Goal: Find contact information: Find contact information

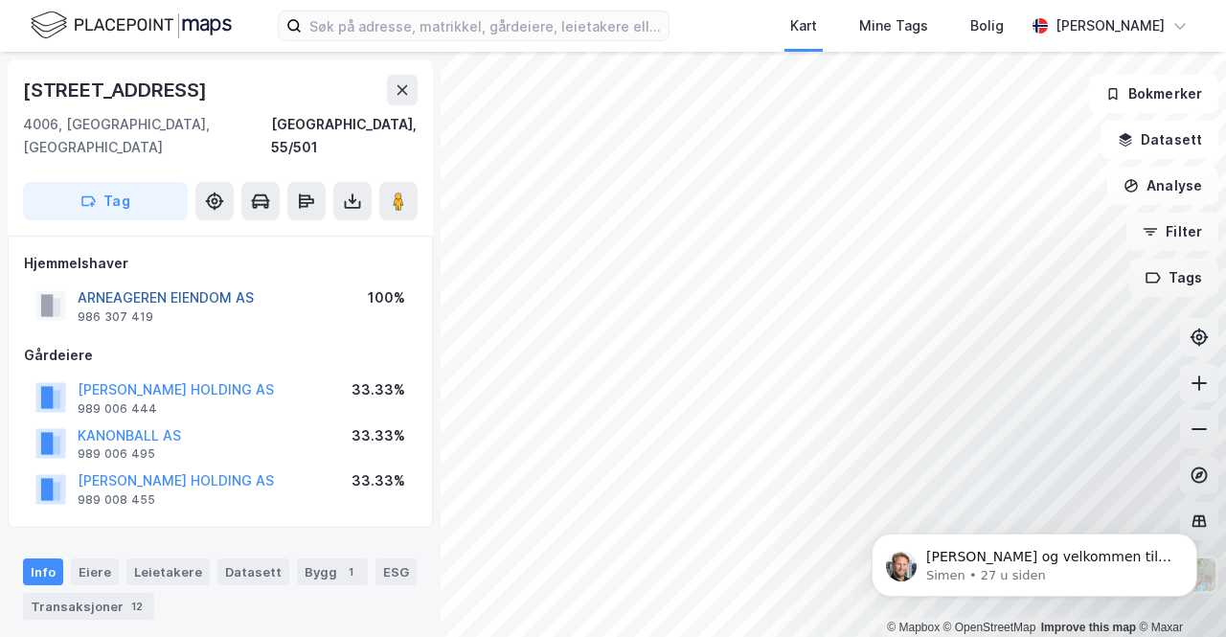
click at [0, 0] on button "ARNEAGEREN EIENDOM AS" at bounding box center [0, 0] width 0 height 0
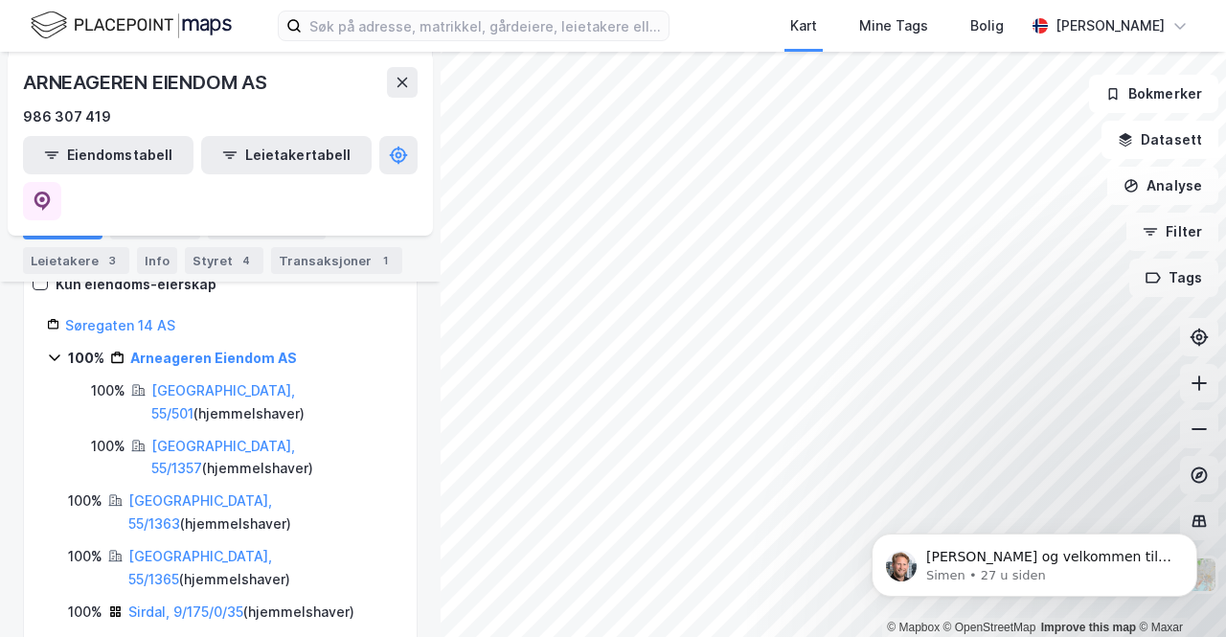
scroll to position [303, 0]
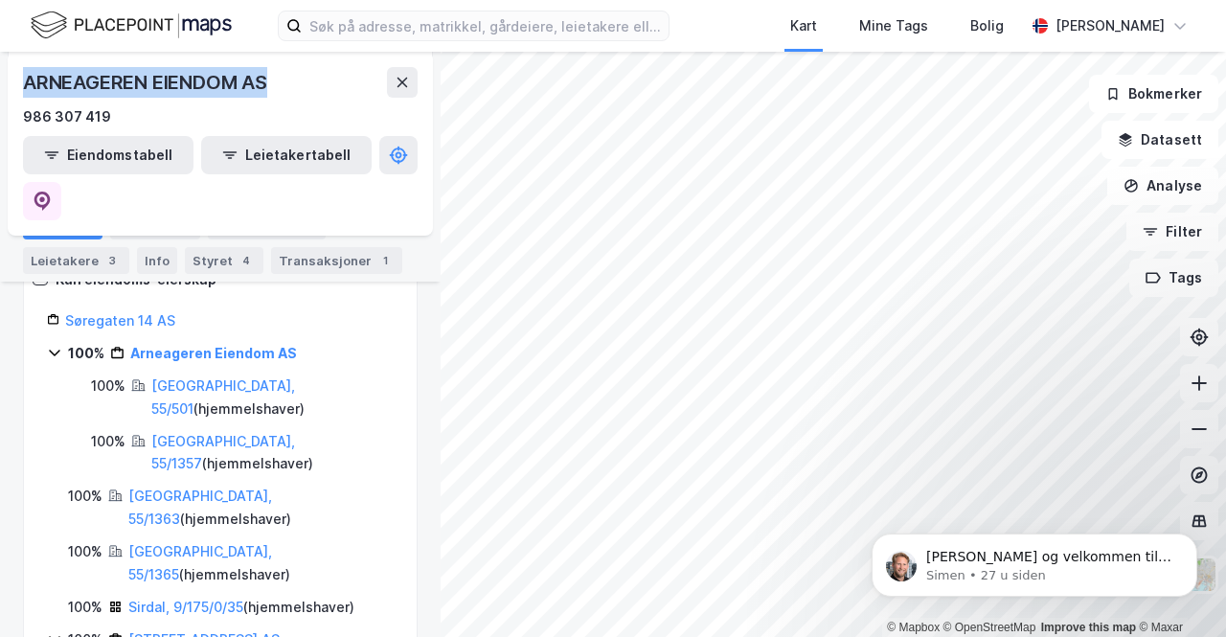
drag, startPoint x: 280, startPoint y: 79, endPoint x: 23, endPoint y: 89, distance: 256.8
click at [23, 89] on div "ARNEAGEREN EIENDOM AS" at bounding box center [220, 82] width 394 height 31
copy div "ARNEAGEREN EIENDOM AS"
